Goal: Task Accomplishment & Management: Use online tool/utility

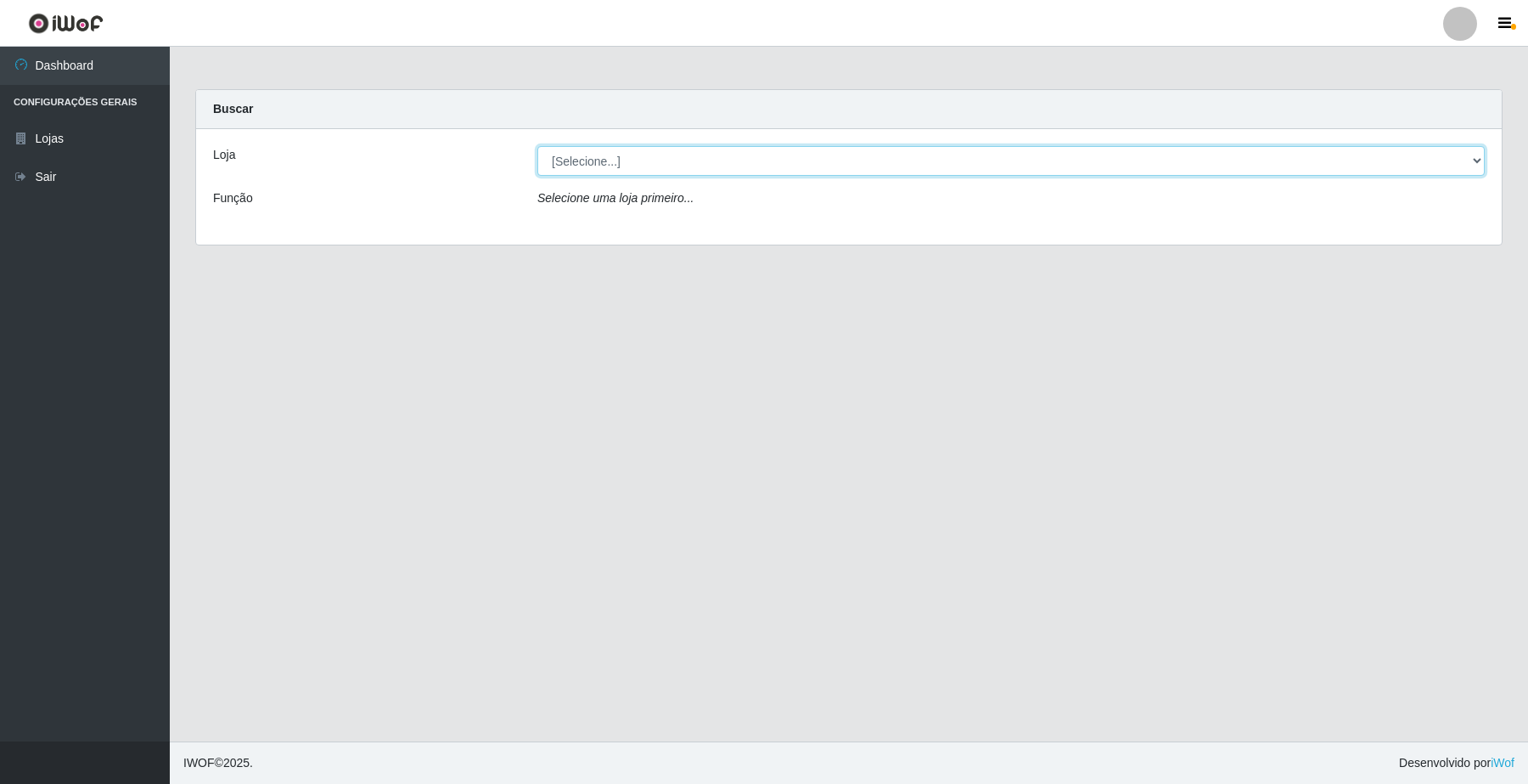
click at [1472, 162] on select "[Selecione...] O Filezão - Centenário" at bounding box center [1011, 161] width 947 height 30
select select "203"
click at [538, 146] on select "[Selecione...] O Filezão - Centenário" at bounding box center [1011, 161] width 947 height 30
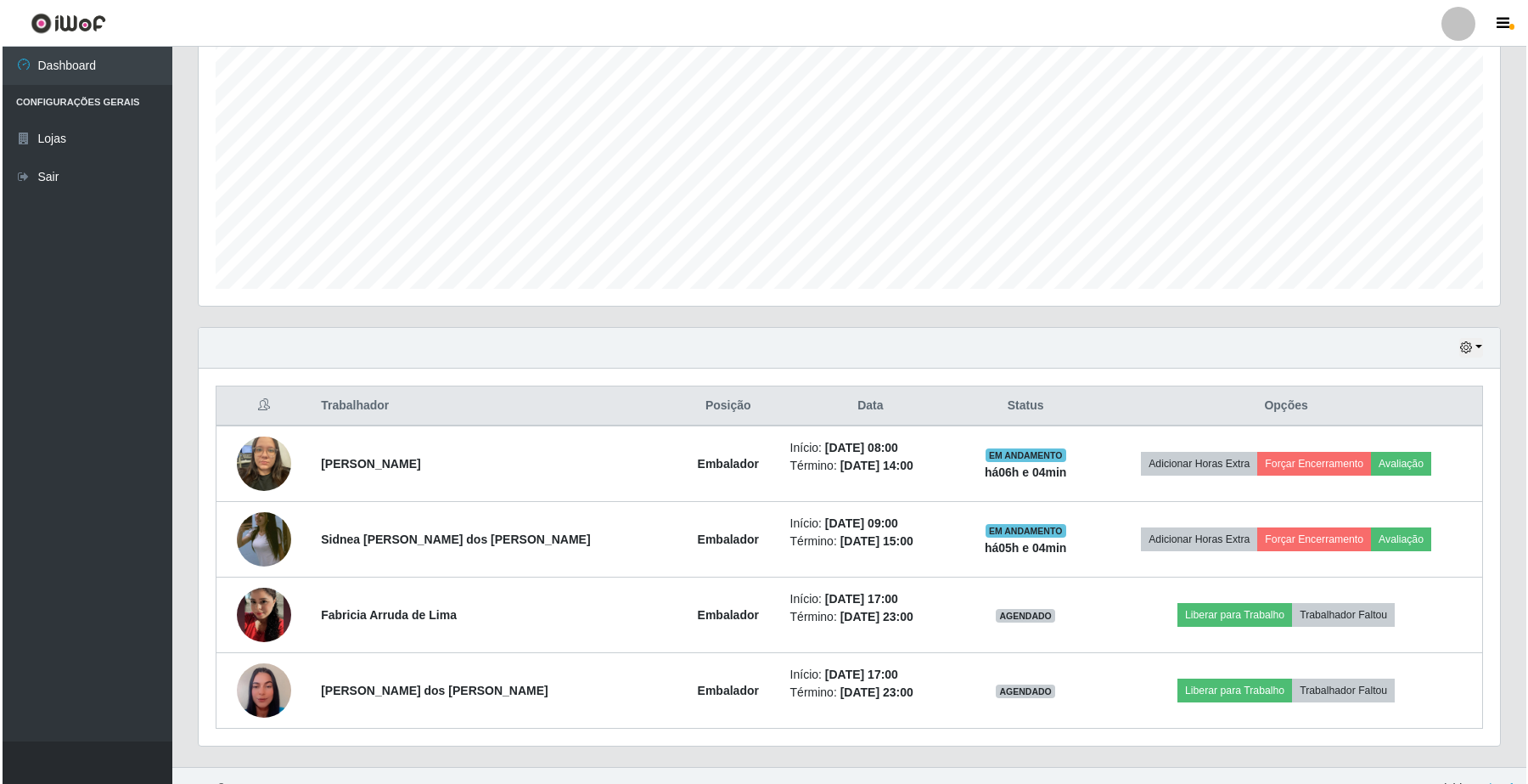
scroll to position [346, 0]
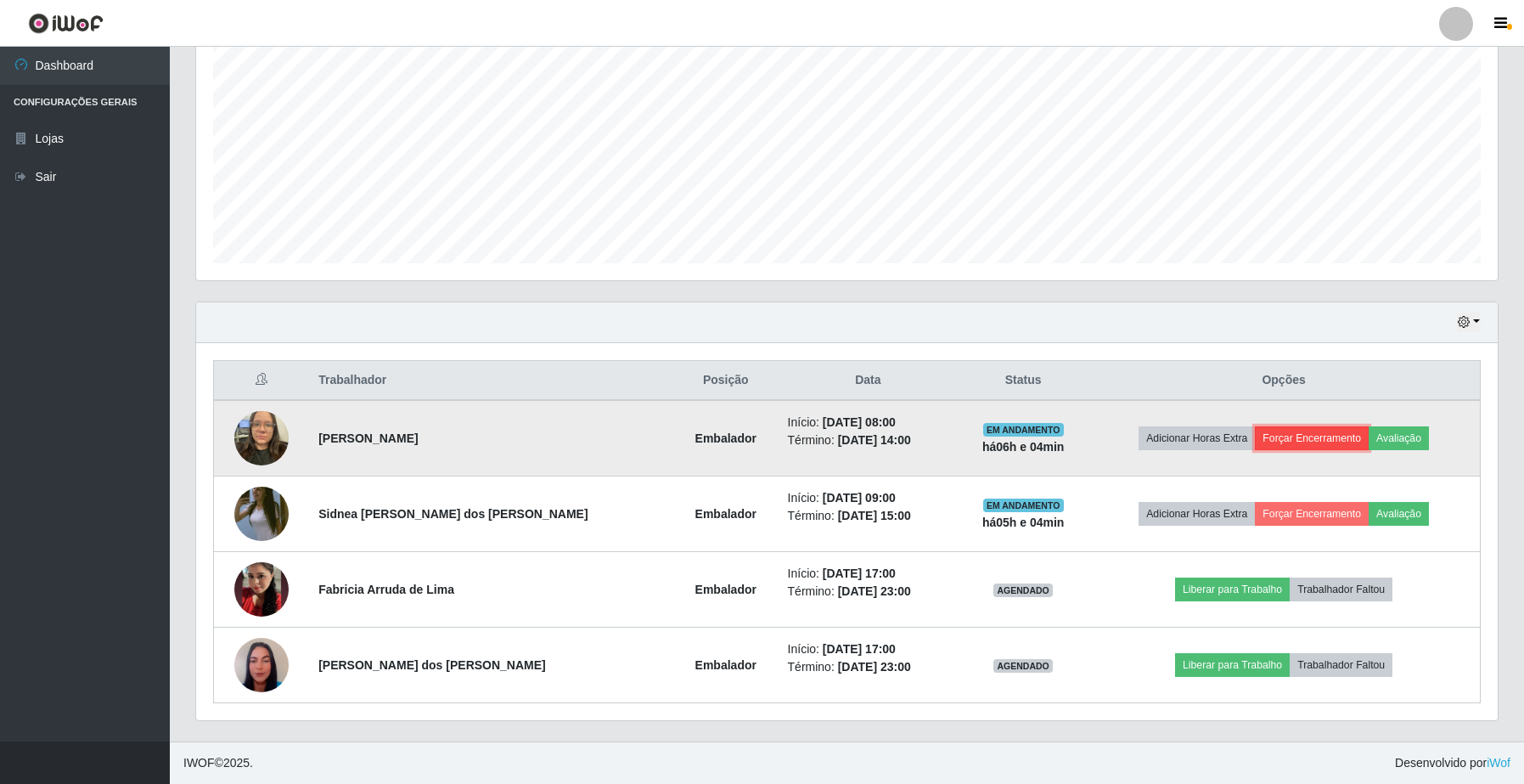
click at [1305, 435] on button "Forçar Encerramento" at bounding box center [1311, 437] width 113 height 23
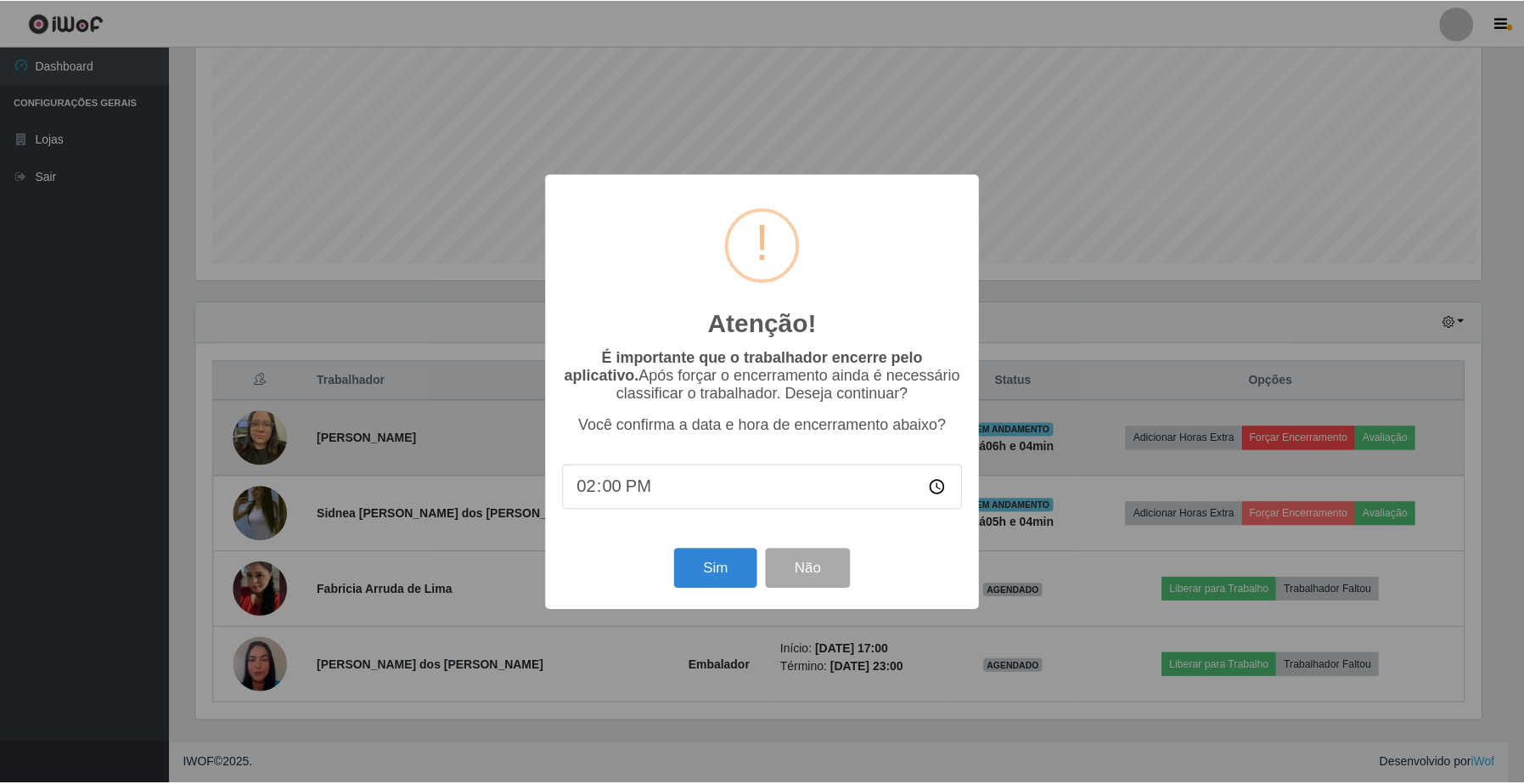
scroll to position [353, 1289]
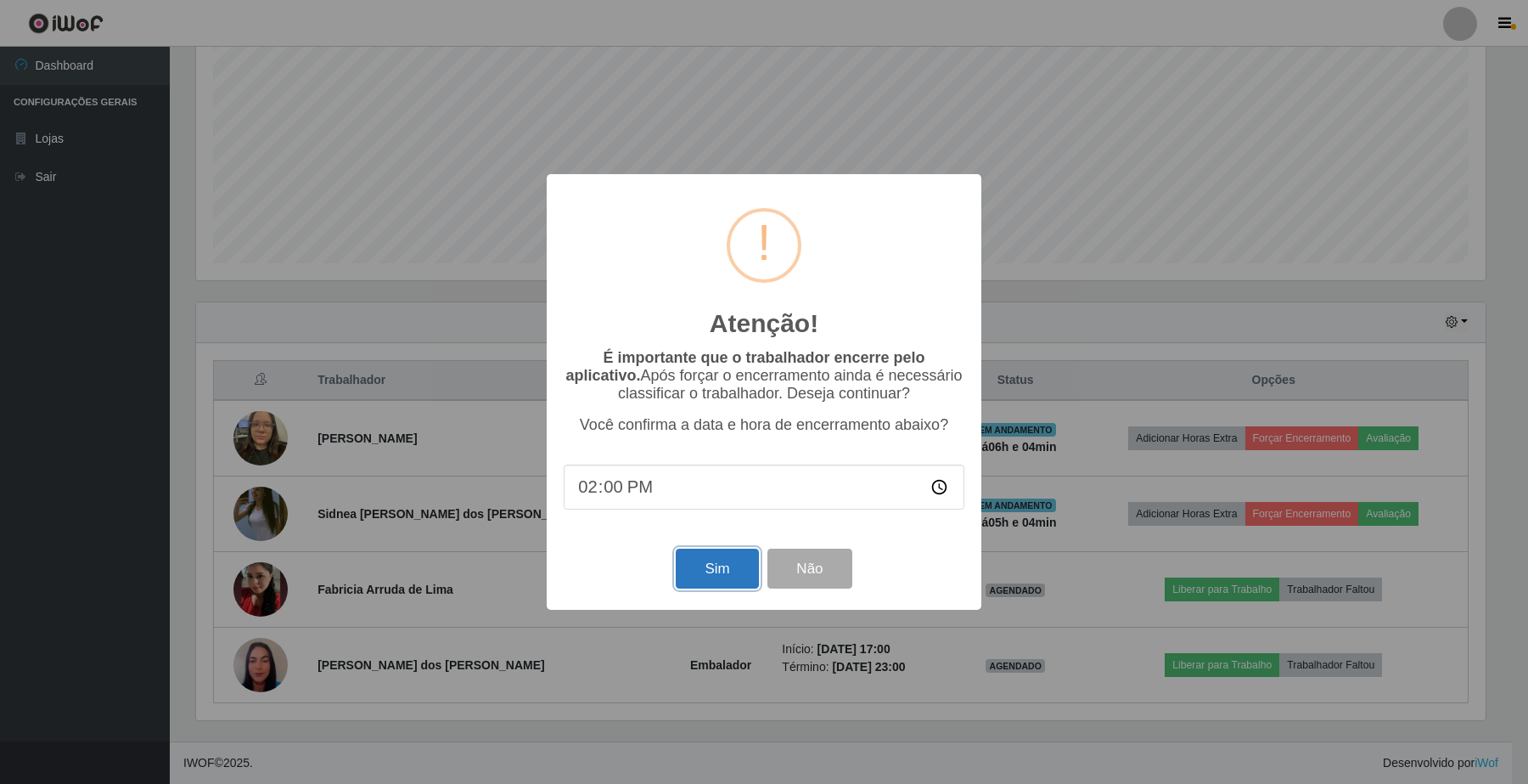
click at [711, 571] on button "Sim" at bounding box center [717, 568] width 82 height 40
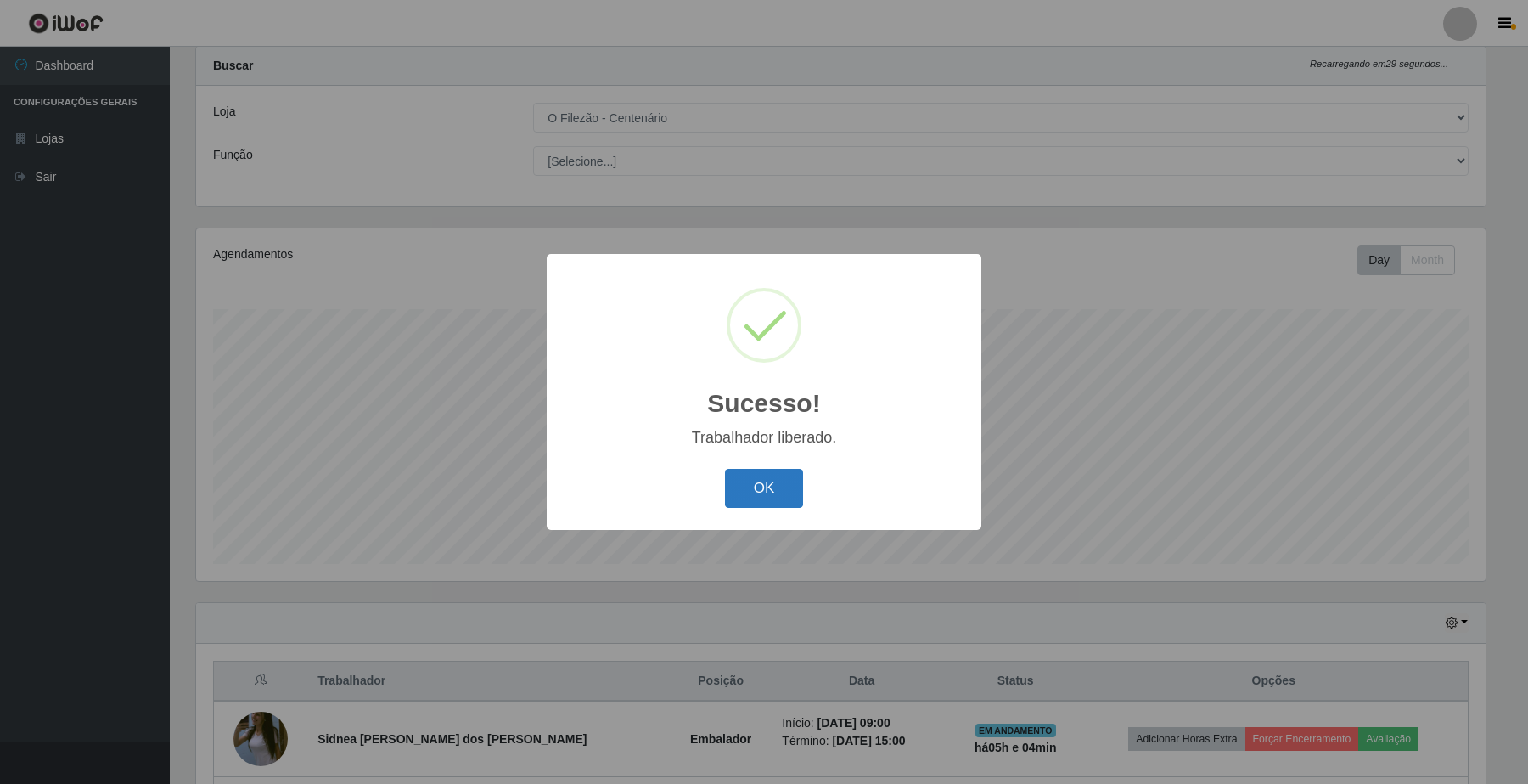
click at [763, 493] on button "OK" at bounding box center [764, 488] width 79 height 40
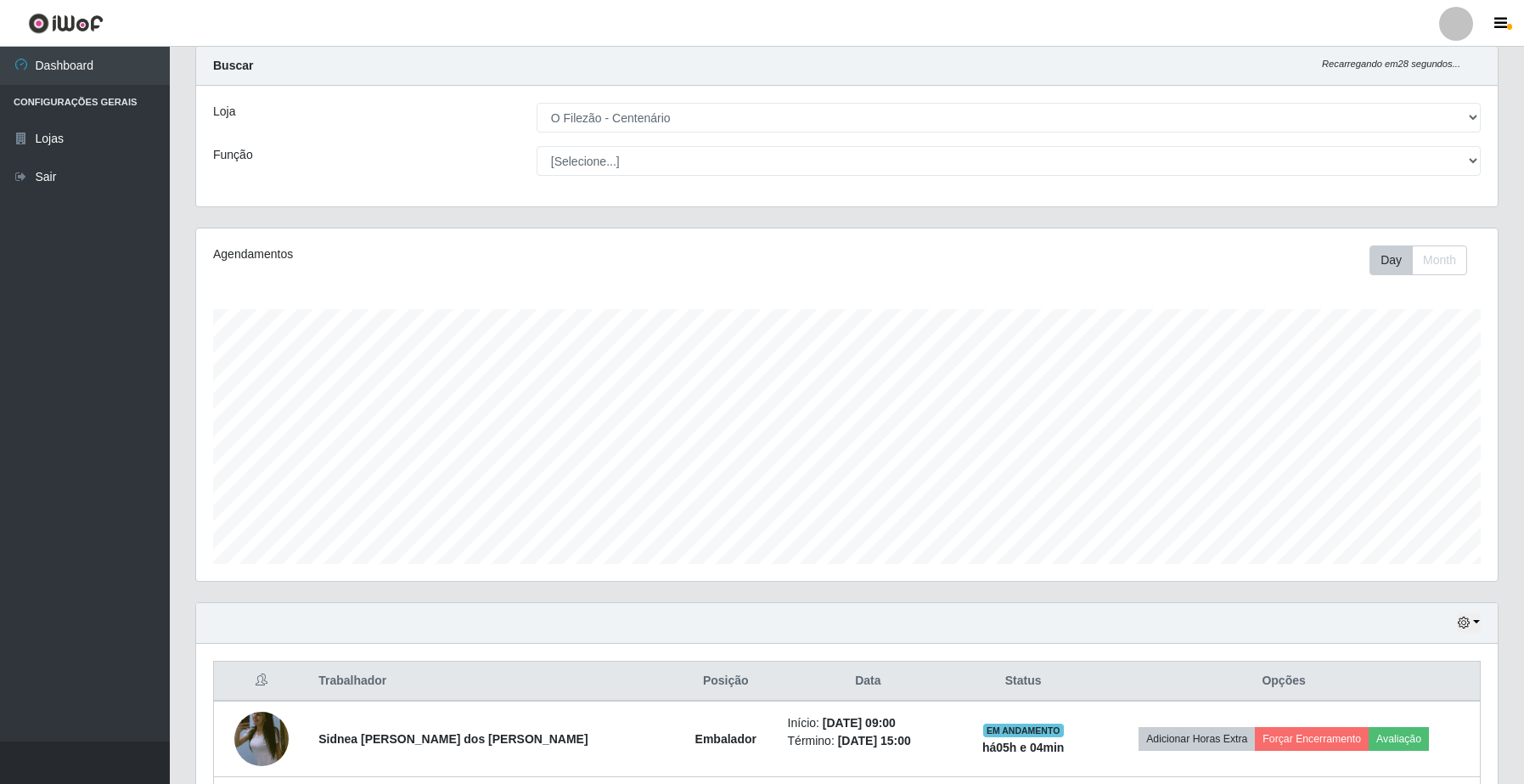
scroll to position [270, 0]
